Goal: Navigation & Orientation: Find specific page/section

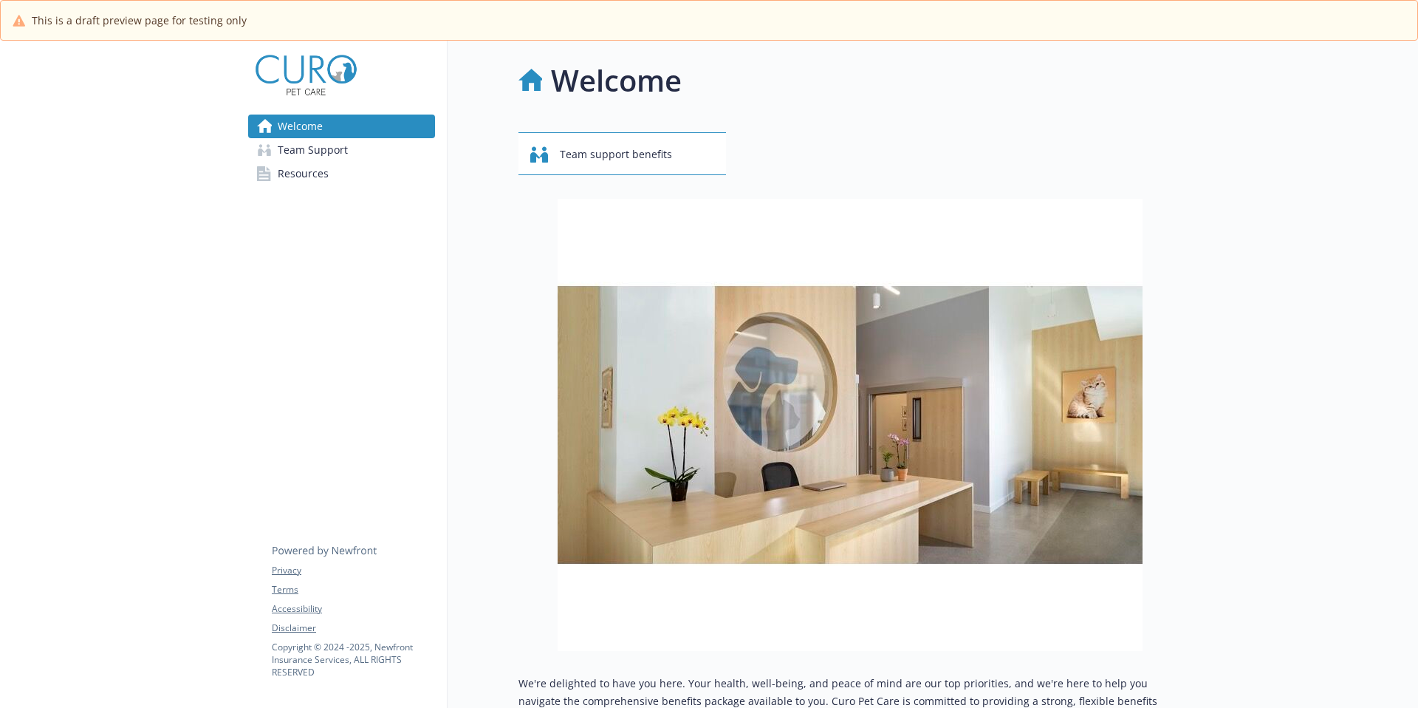
drag, startPoint x: 120, startPoint y: 394, endPoint x: 120, endPoint y: 384, distance: 9.6
click at [120, 384] on div at bounding box center [118, 607] width 236 height 1133
click at [315, 160] on span "Team Support" at bounding box center [313, 150] width 70 height 24
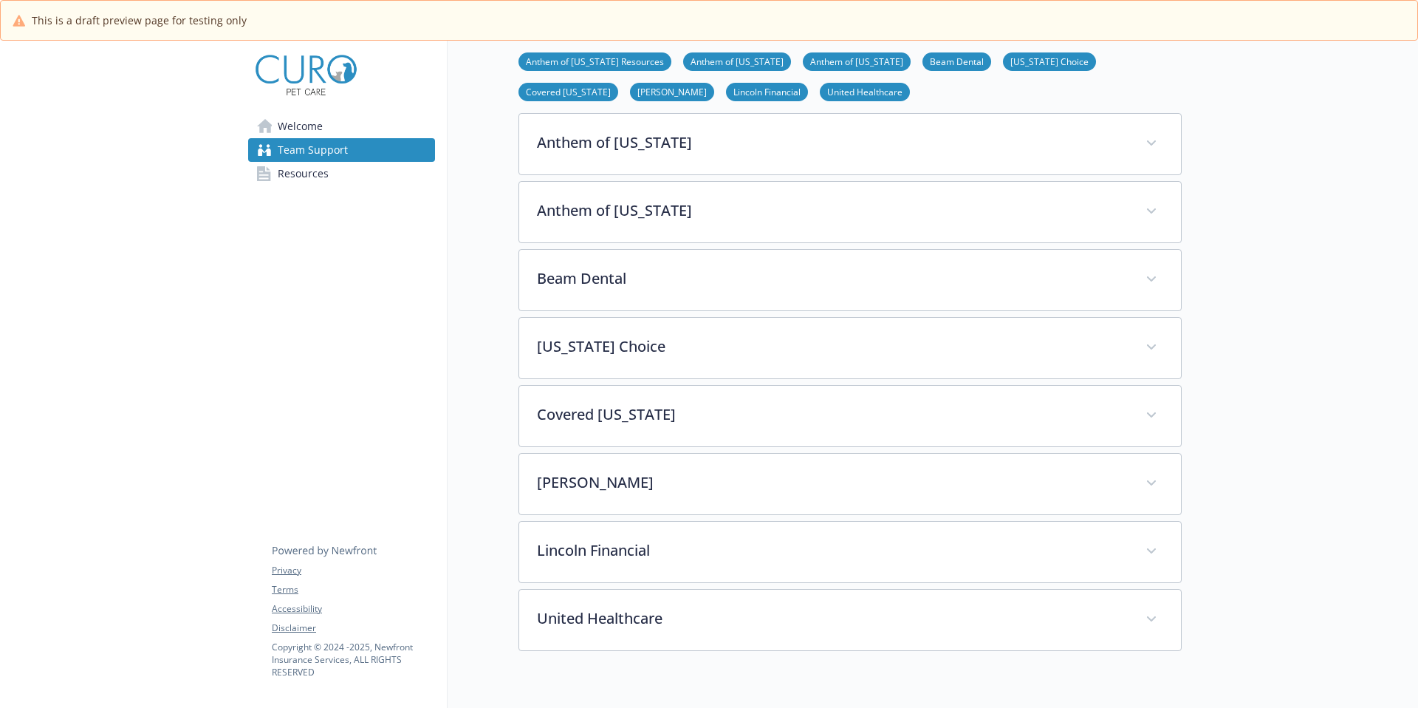
scroll to position [360, 0]
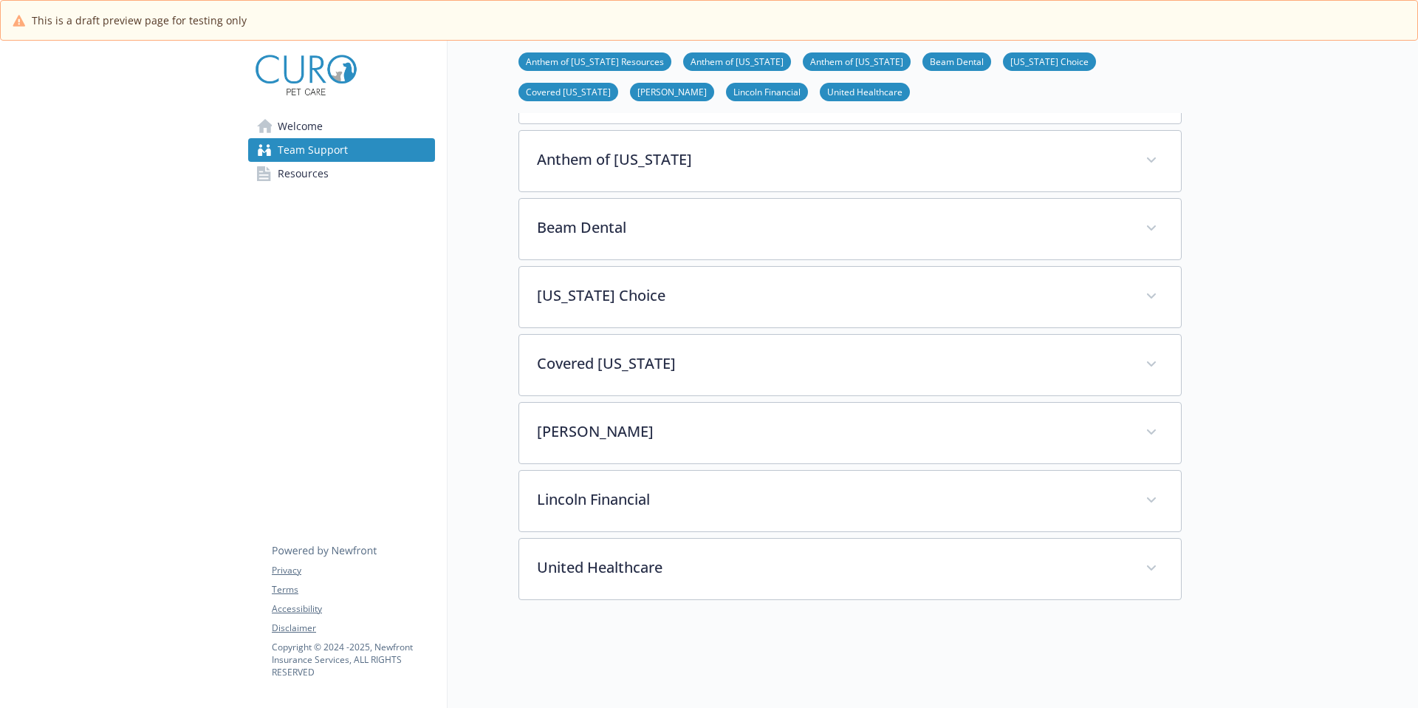
click at [296, 169] on span "Resources" at bounding box center [303, 174] width 51 height 24
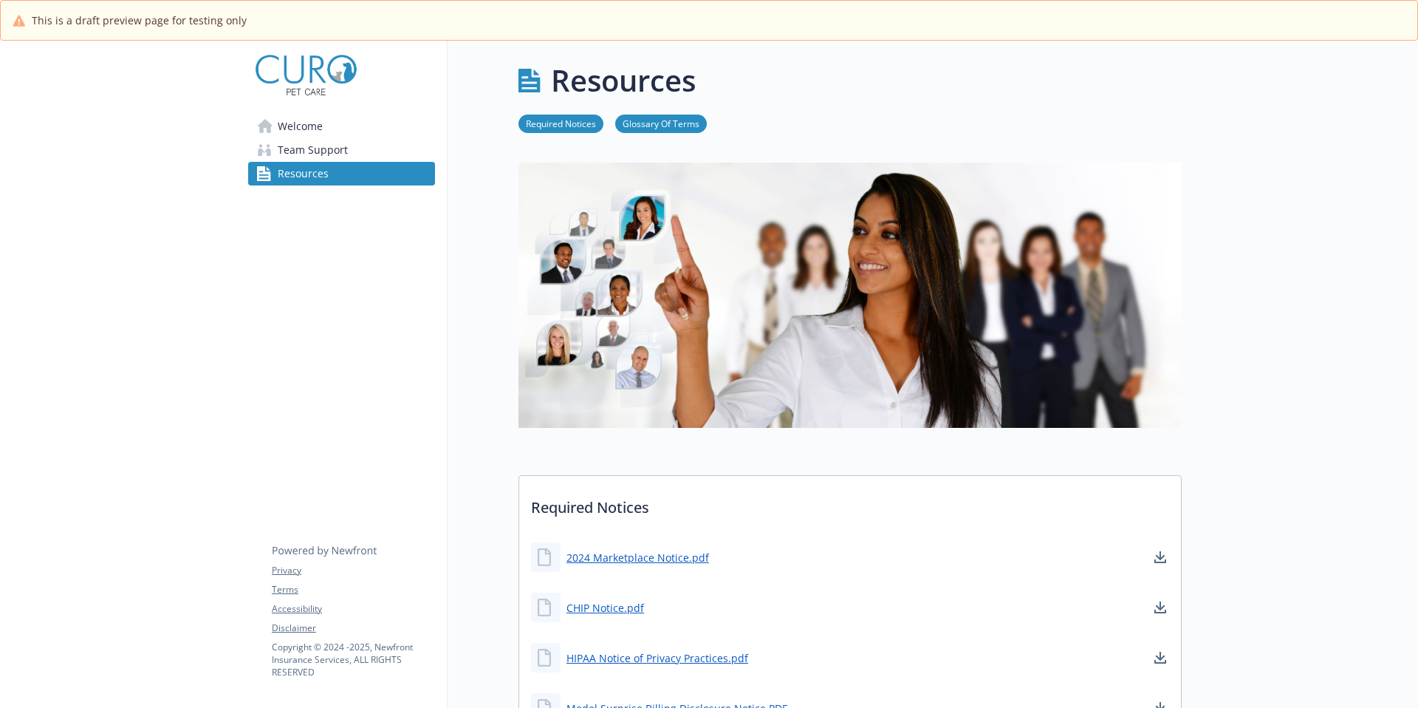
drag, startPoint x: 315, startPoint y: 160, endPoint x: 564, endPoint y: 128, distance: 251.7
click at [564, 128] on link "Required Notices" at bounding box center [561, 123] width 85 height 14
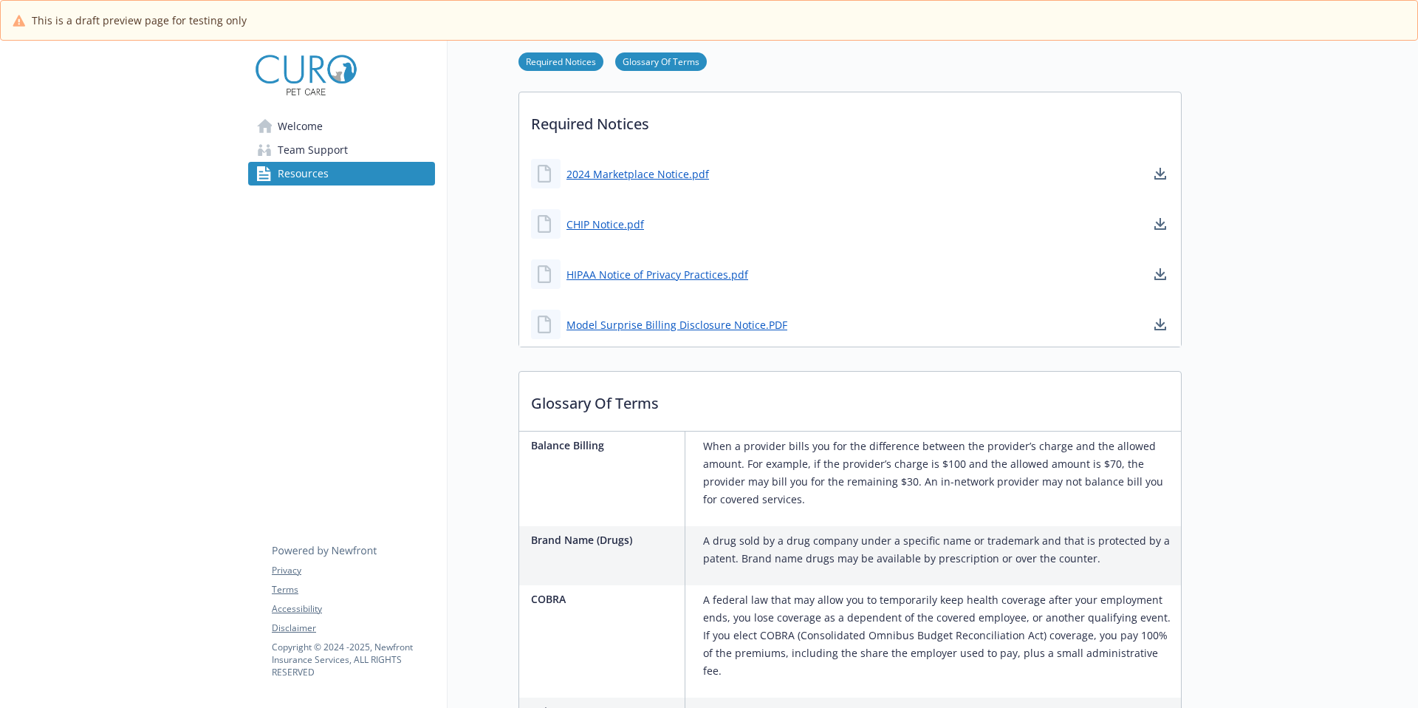
scroll to position [389, 0]
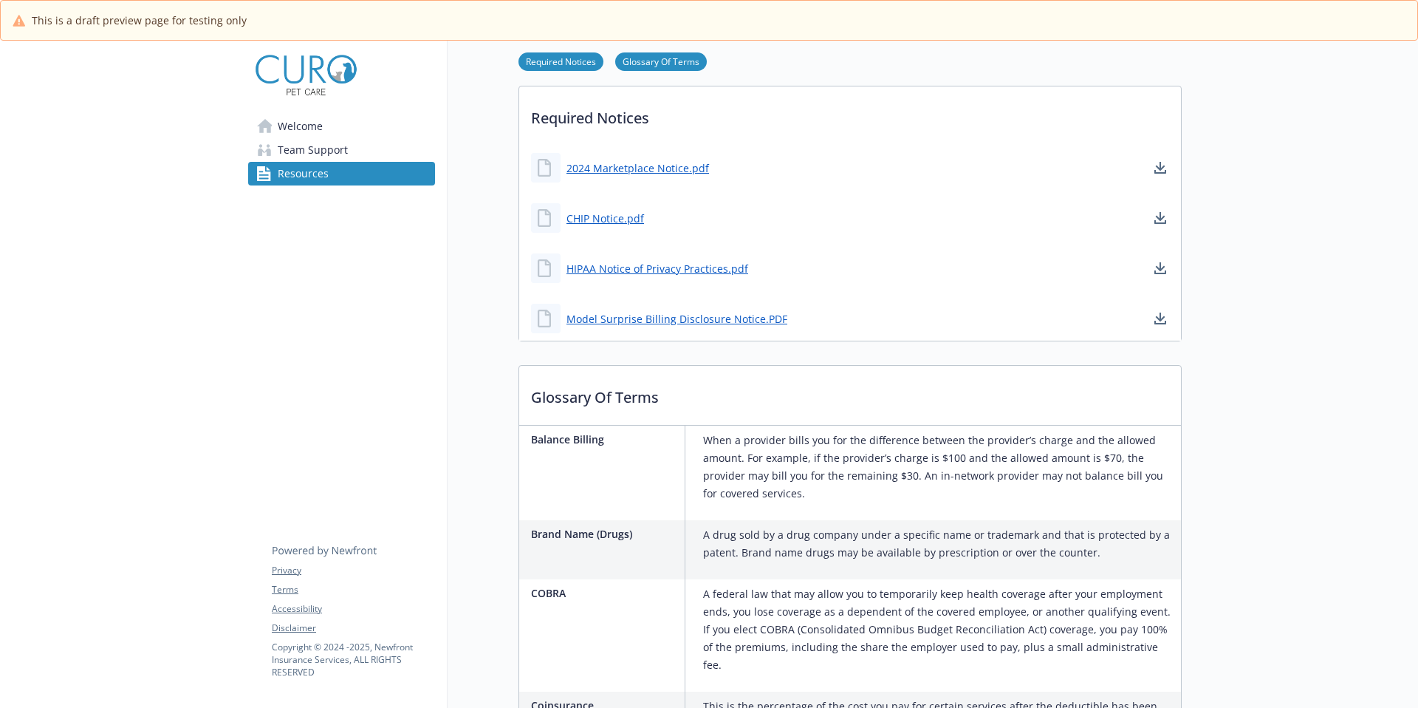
click at [299, 129] on span "Welcome" at bounding box center [300, 126] width 45 height 24
